Goal: Check status

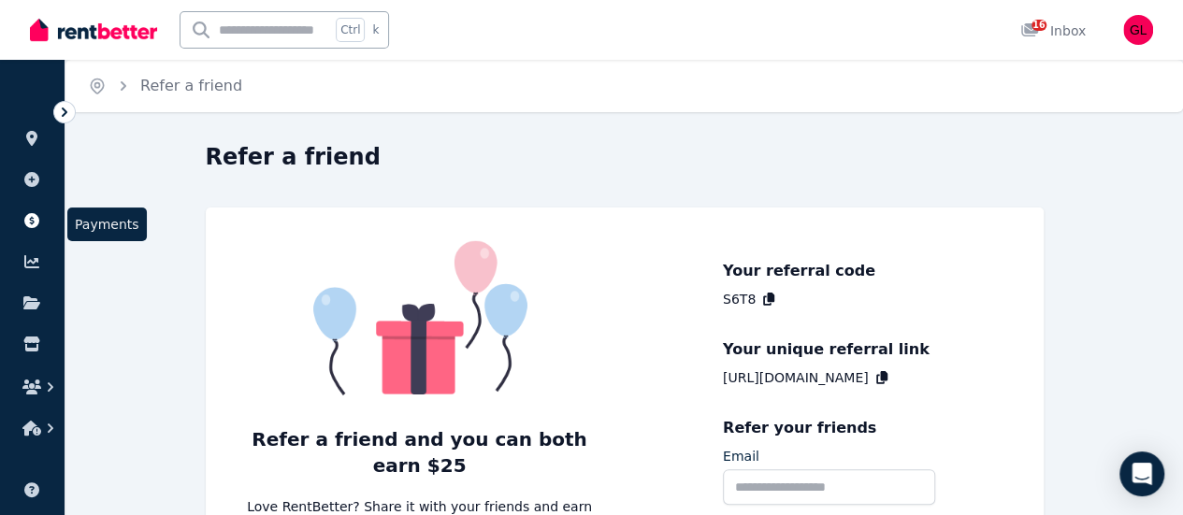
click at [28, 225] on icon at bounding box center [31, 220] width 15 height 15
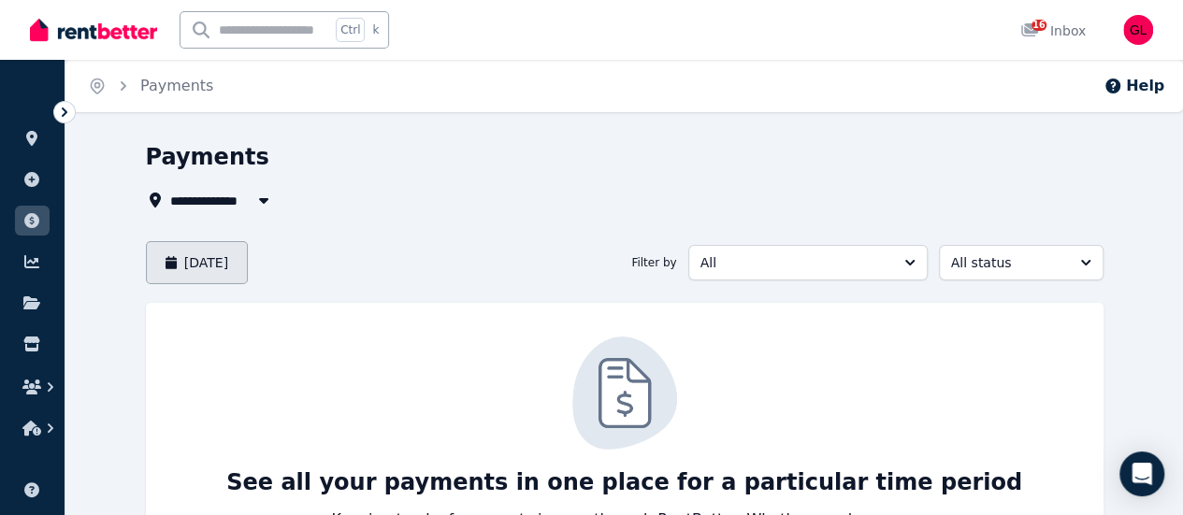
click at [206, 270] on button "[DATE]" at bounding box center [197, 262] width 103 height 43
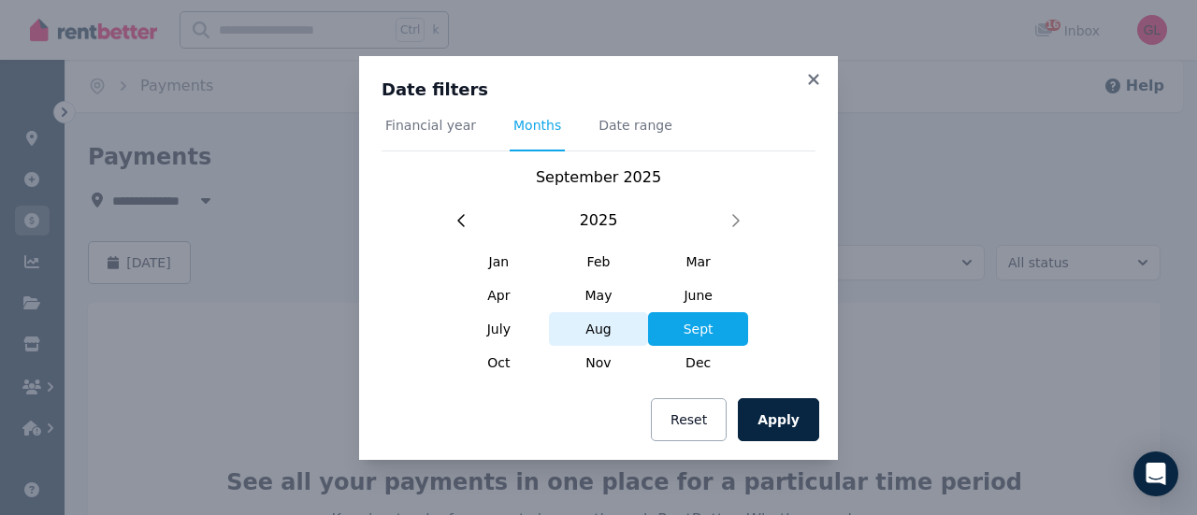
click at [619, 332] on span "Aug" at bounding box center [599, 329] width 100 height 34
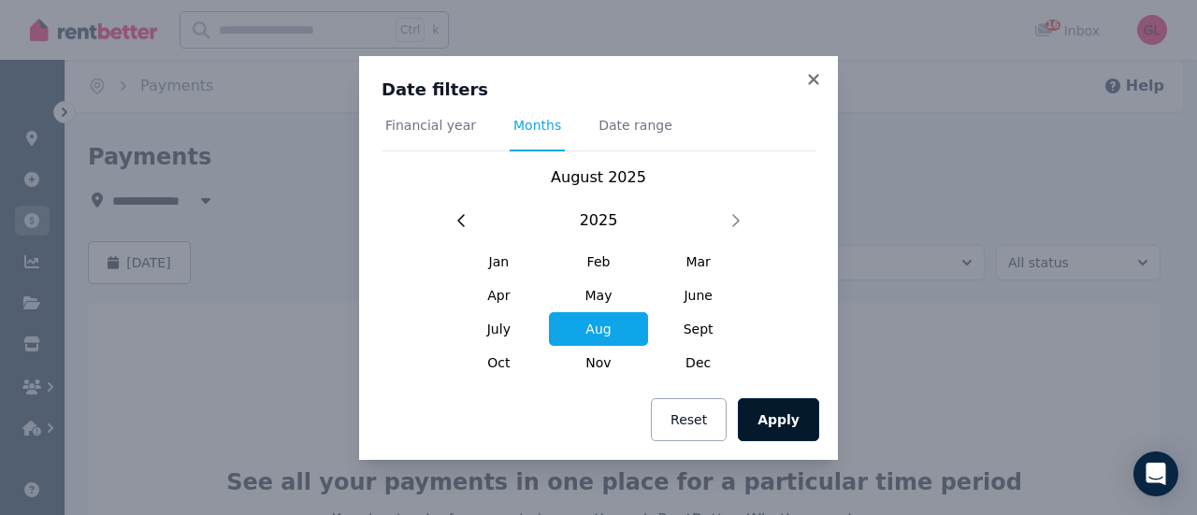
click at [765, 420] on button "Apply" at bounding box center [778, 420] width 81 height 43
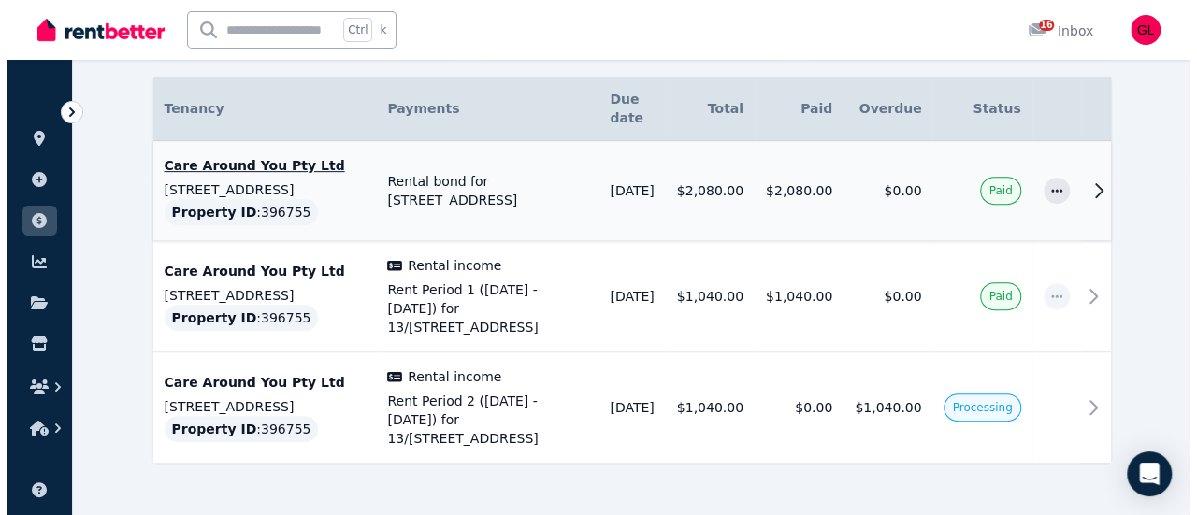
scroll to position [341, 0]
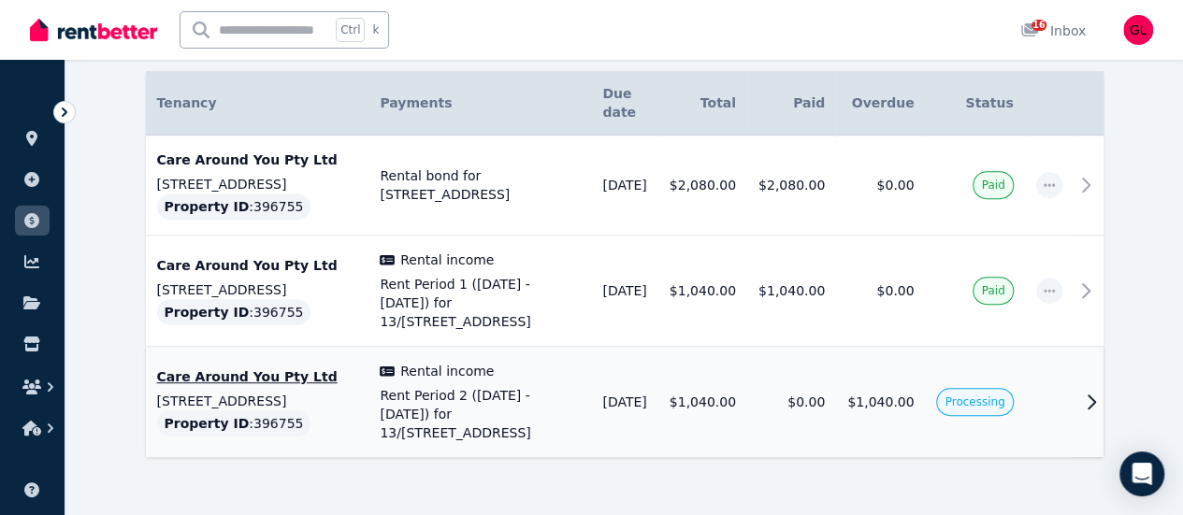
click at [1103, 391] on icon at bounding box center [1092, 402] width 22 height 22
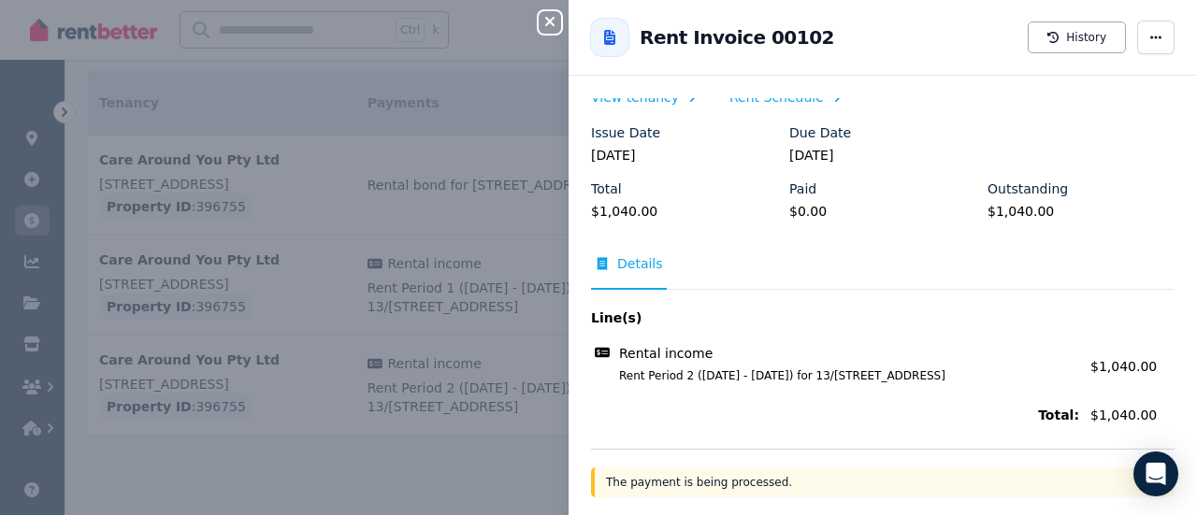
scroll to position [0, 0]
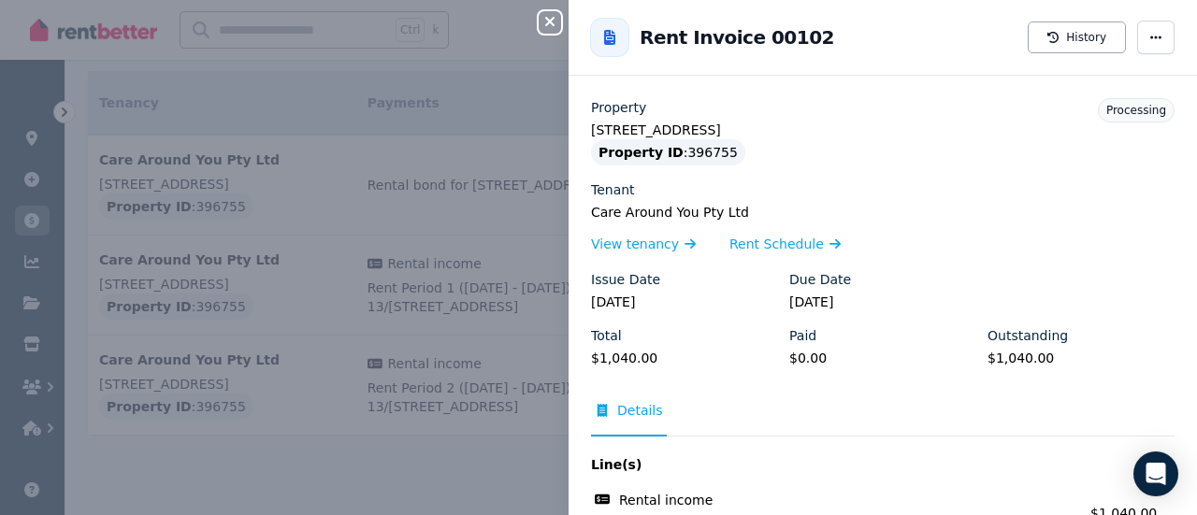
click at [601, 31] on icon at bounding box center [610, 37] width 19 height 15
click at [1149, 40] on icon "button" at bounding box center [1156, 37] width 15 height 13
click at [552, 25] on icon "button" at bounding box center [549, 21] width 9 height 9
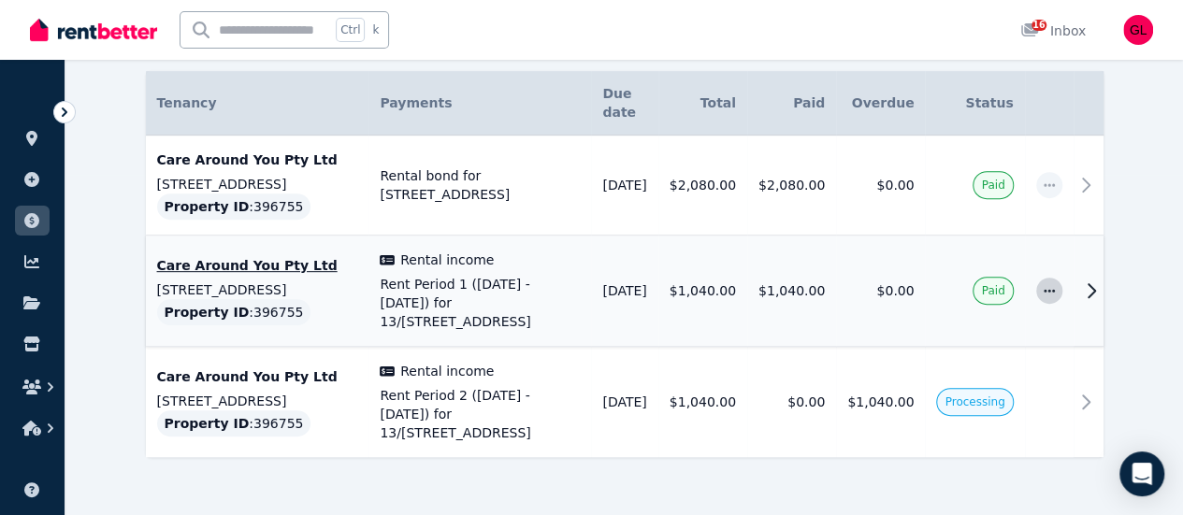
click at [1057, 284] on icon "button" at bounding box center [1049, 290] width 15 height 13
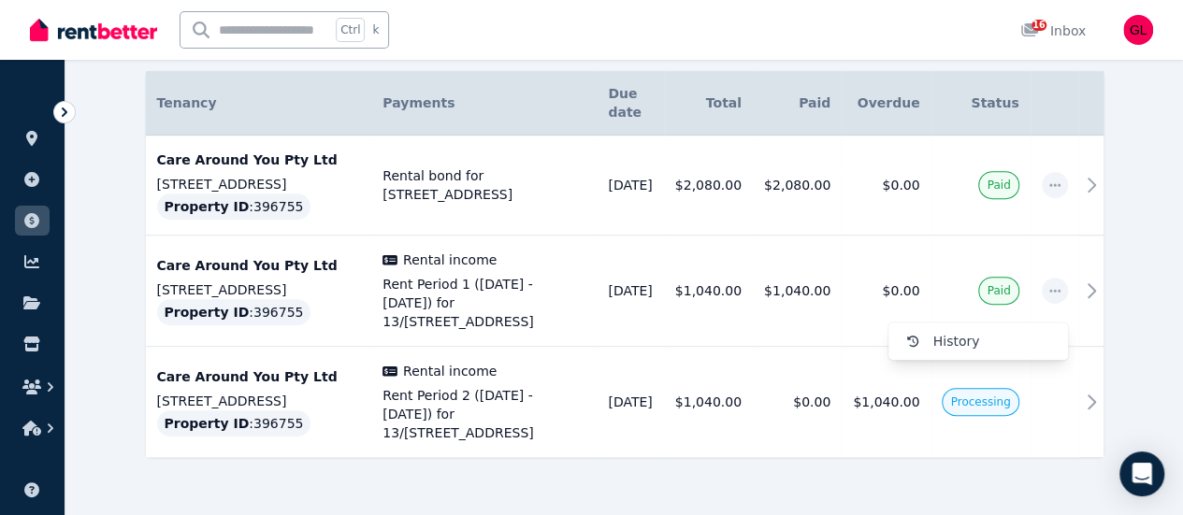
click at [954, 491] on div at bounding box center [625, 508] width 958 height 34
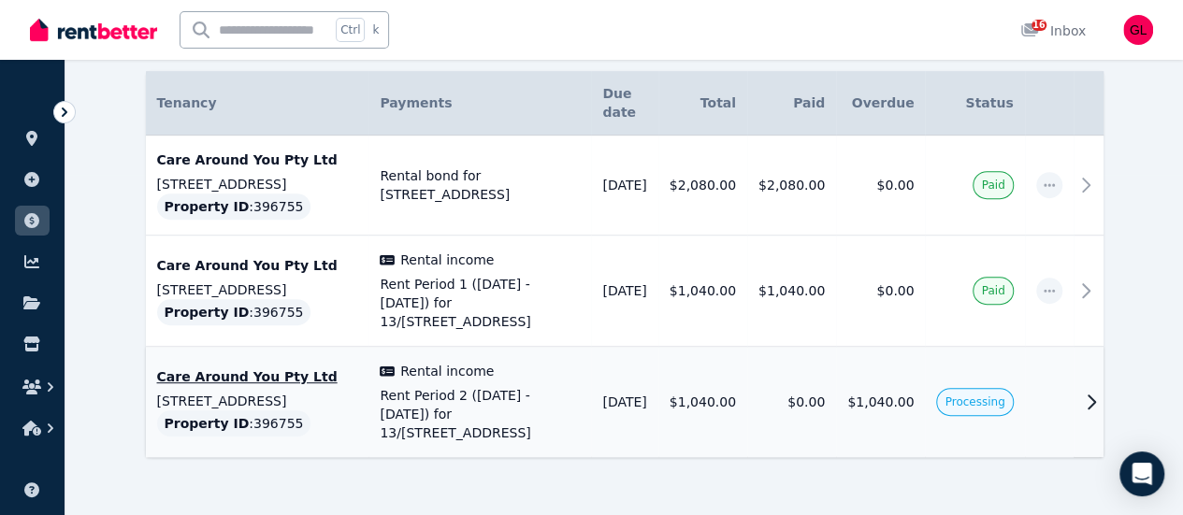
click at [1103, 391] on icon at bounding box center [1092, 402] width 22 height 22
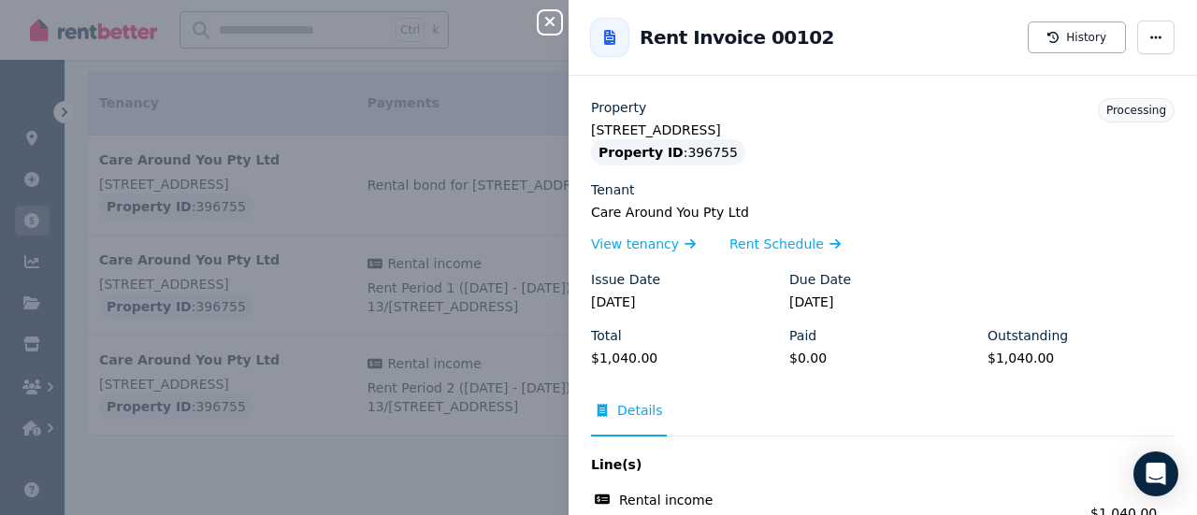
click at [427, 436] on div "Close panel Back to Rent Invoice 00102 History Property [STREET_ADDRESS] Proper…" at bounding box center [598, 257] width 1197 height 515
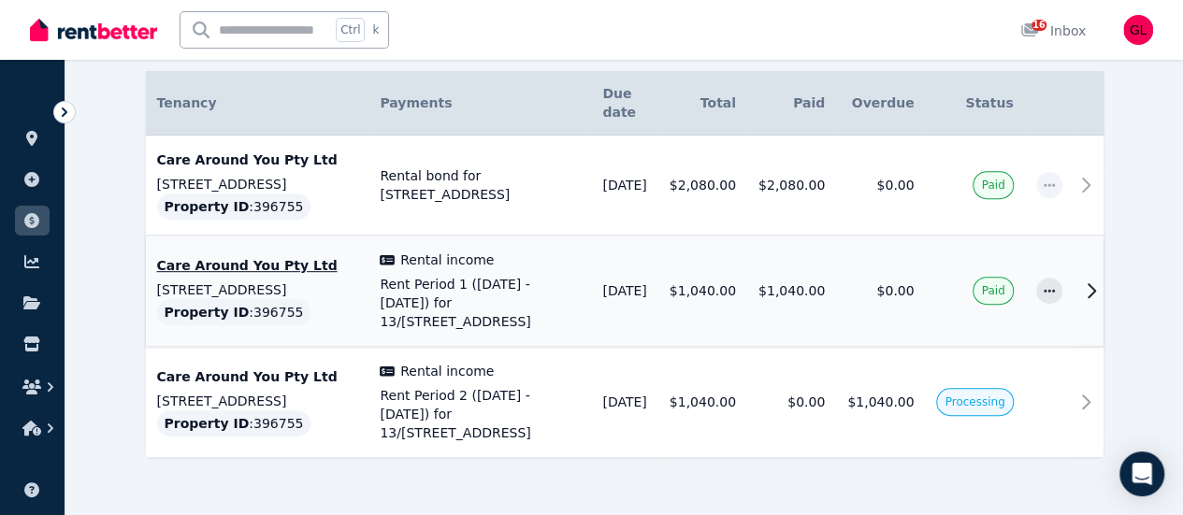
click at [1096, 284] on icon at bounding box center [1092, 290] width 7 height 13
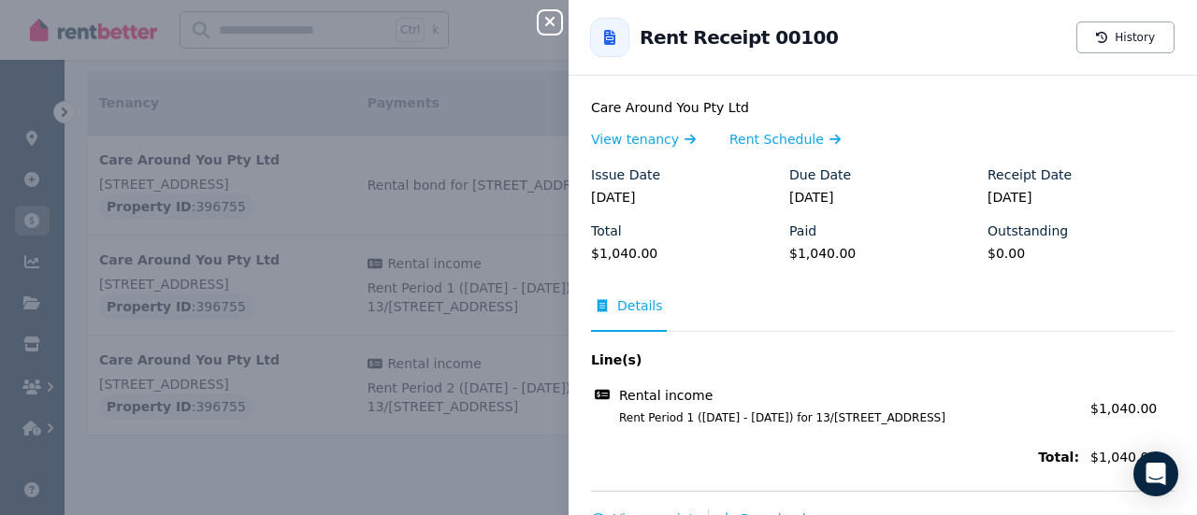
scroll to position [170, 0]
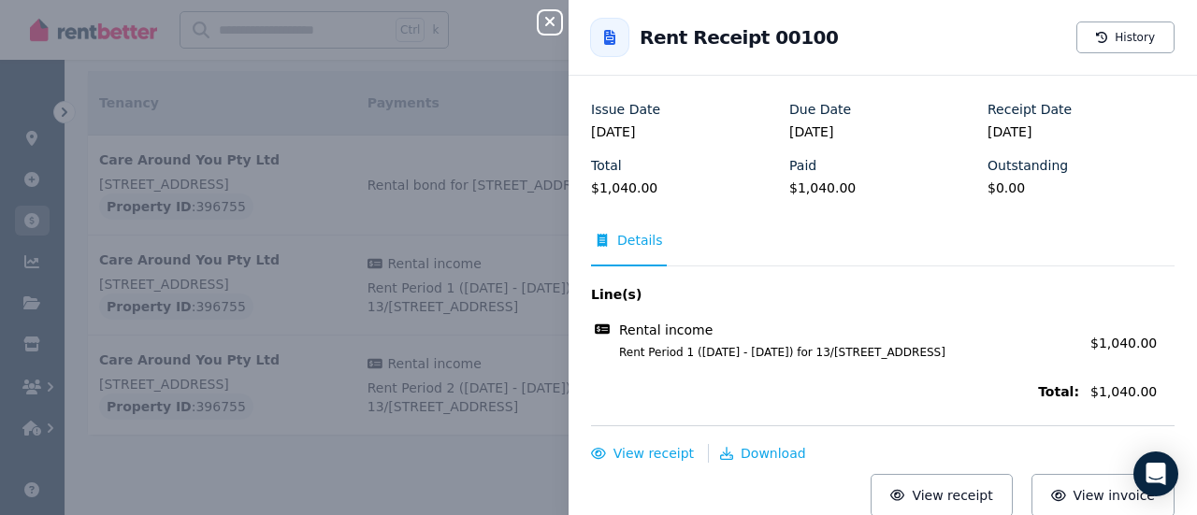
click at [427, 453] on div "Close panel Back to Rent Receipt 00100 History Property [STREET_ADDRESS] Proper…" at bounding box center [598, 257] width 1197 height 515
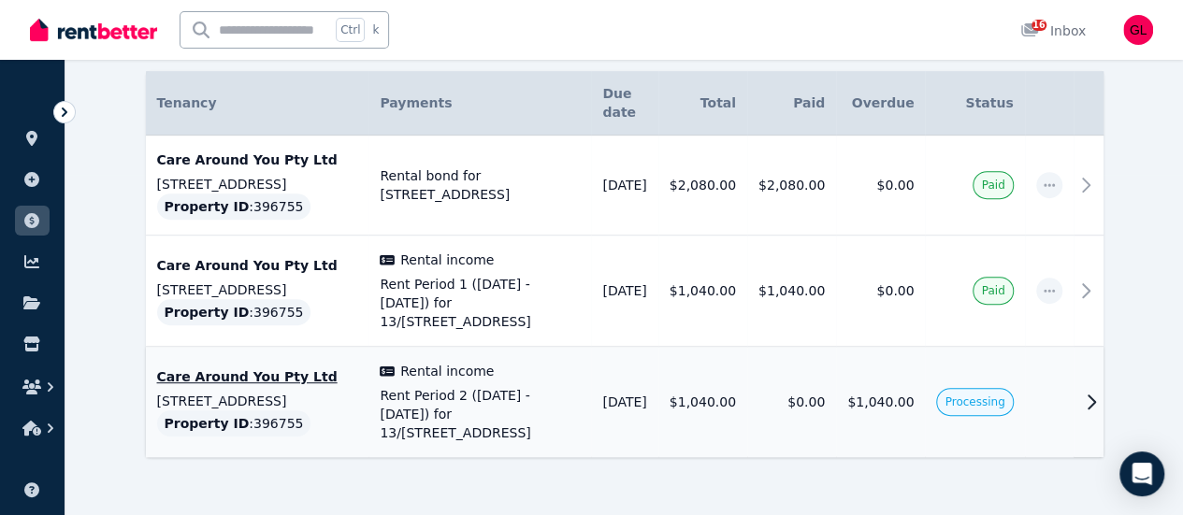
click at [1074, 373] on td at bounding box center [1049, 402] width 49 height 111
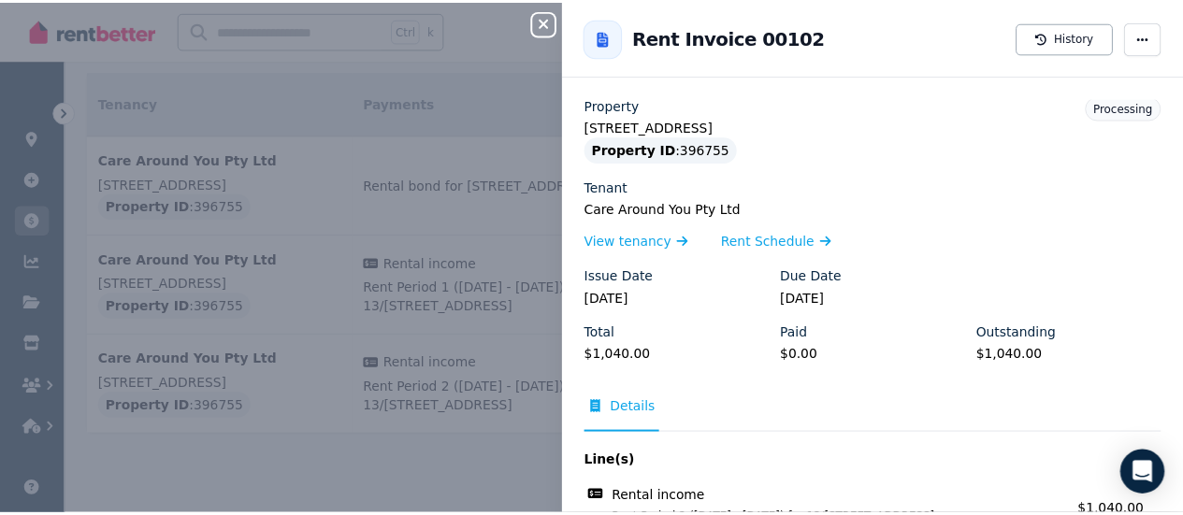
scroll to position [0, 0]
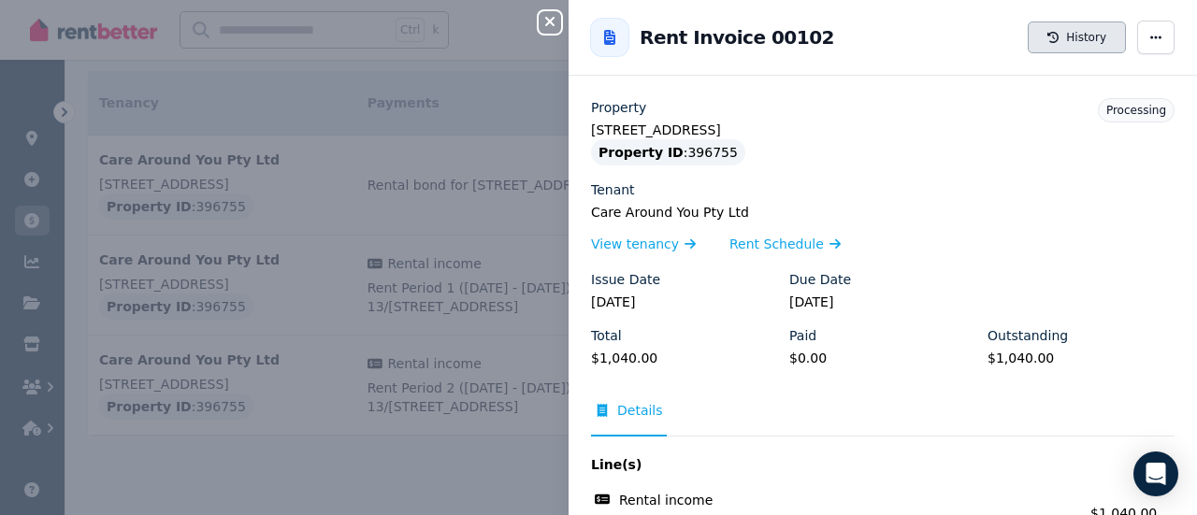
click at [1072, 39] on button "History" at bounding box center [1077, 38] width 98 height 32
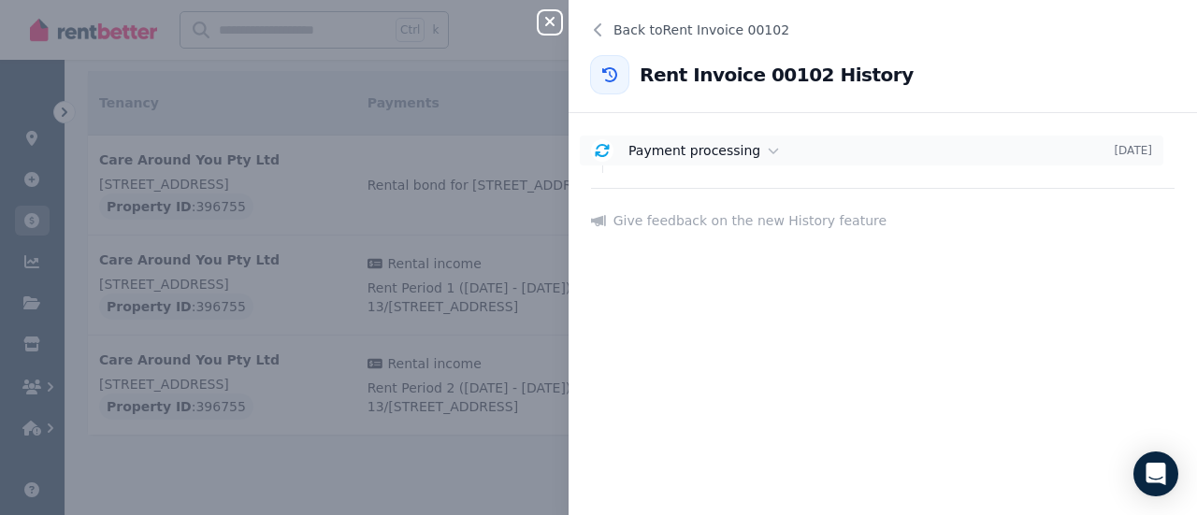
click at [926, 158] on div "Payment processing" at bounding box center [872, 150] width 486 height 19
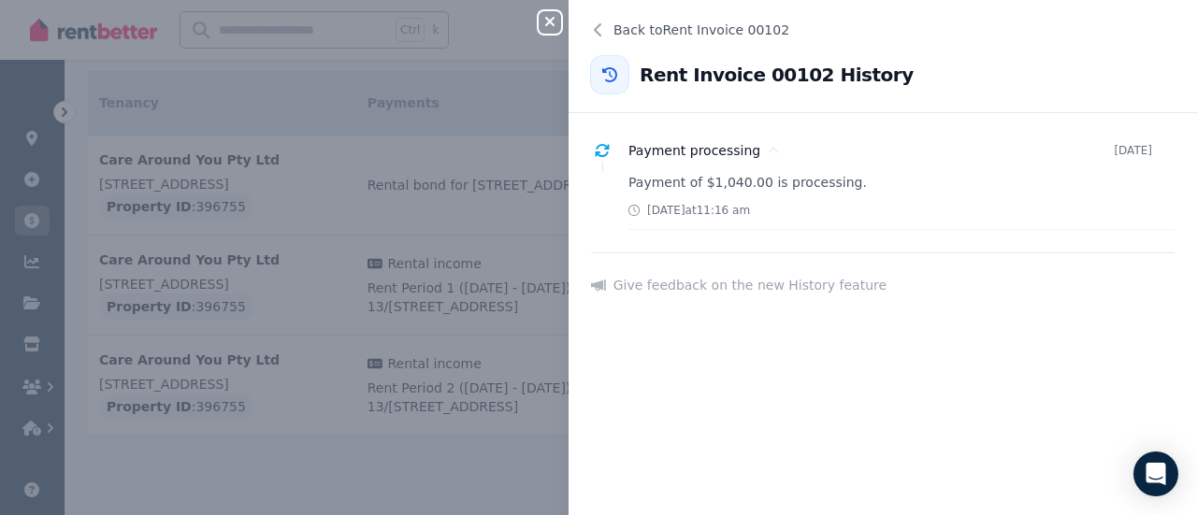
click at [460, 221] on div "Close panel Back to Rent Invoice 00102 Rent Invoice 00102 History Payment proce…" at bounding box center [598, 257] width 1197 height 515
